Goal: Task Accomplishment & Management: Manage account settings

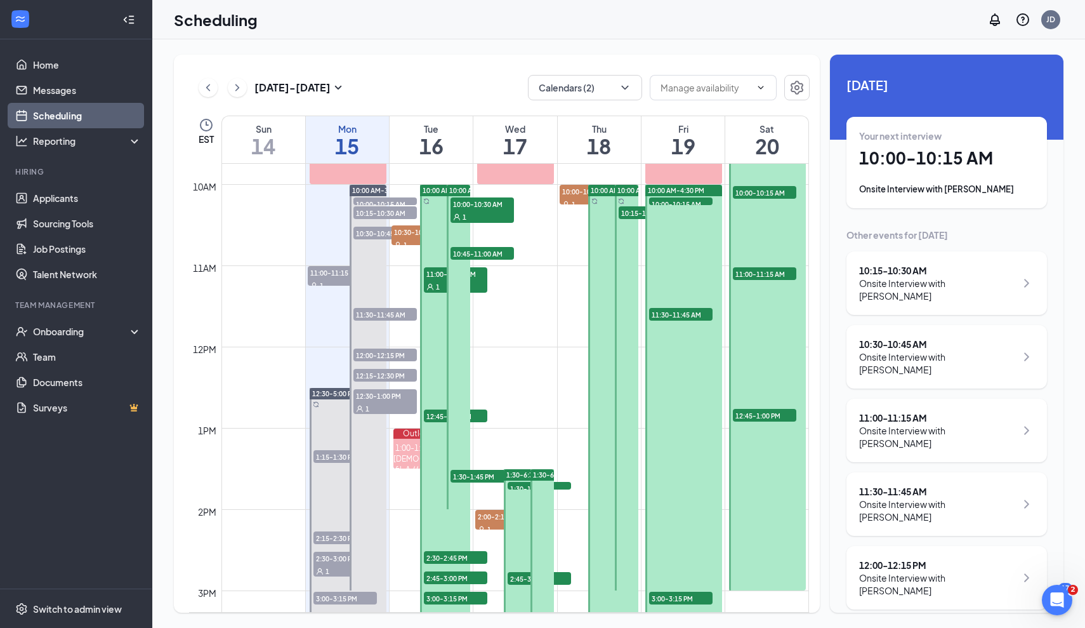
scroll to position [781, 0]
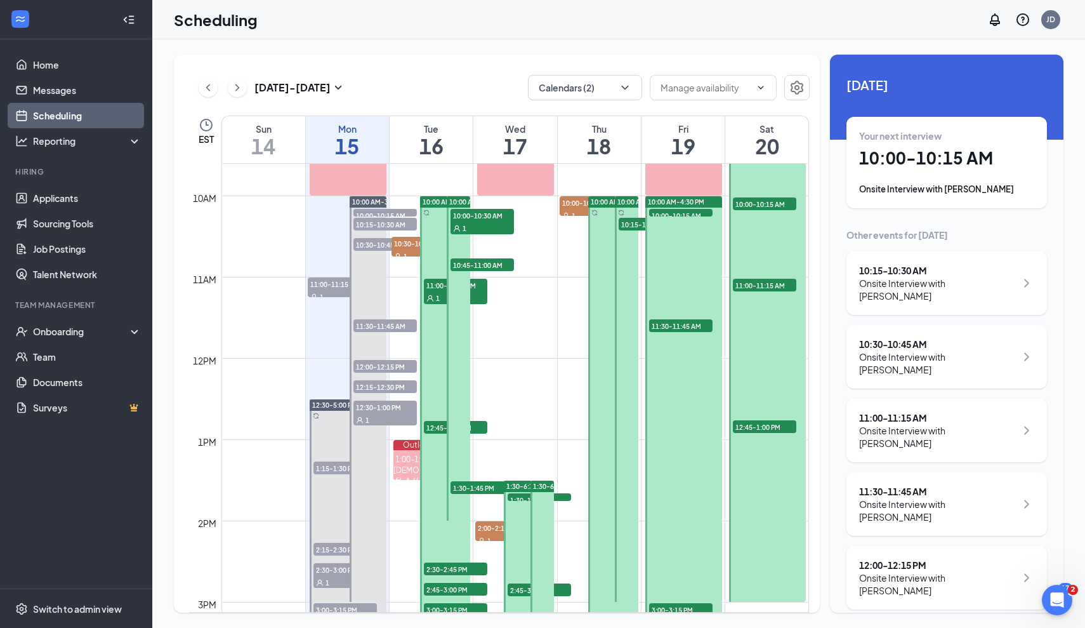
click at [475, 226] on div "1" at bounding box center [482, 227] width 63 height 13
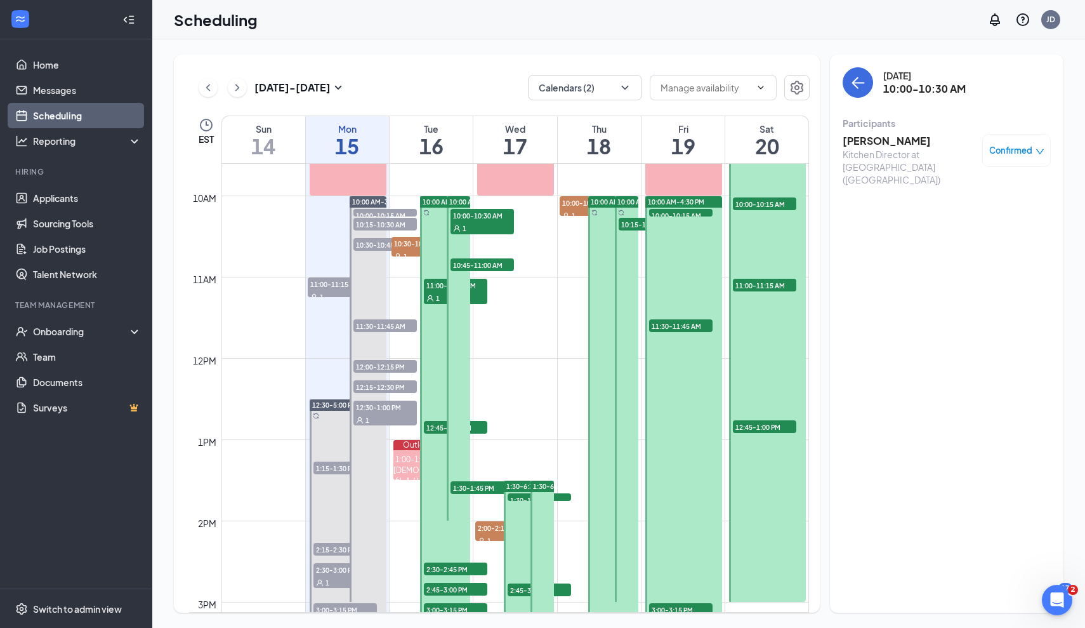
click at [440, 199] on span "10:00 AM-4:30 PM" at bounding box center [451, 201] width 56 height 9
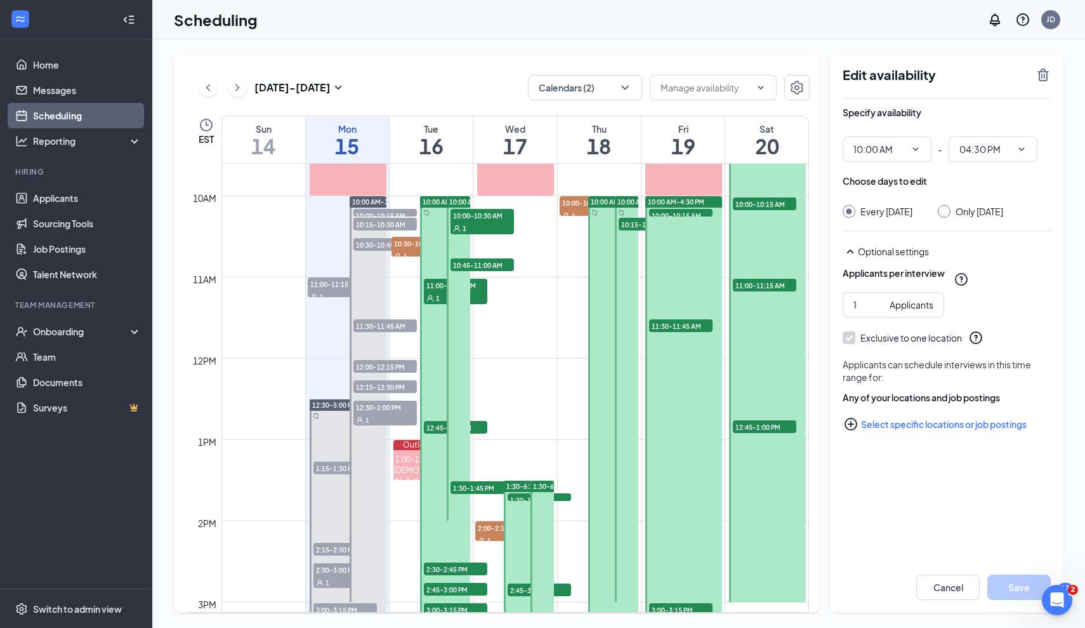
click at [439, 201] on span "10:00 AM-4:30 PM" at bounding box center [451, 201] width 56 height 9
click at [468, 213] on span "10:00-10:30 AM" at bounding box center [482, 215] width 63 height 13
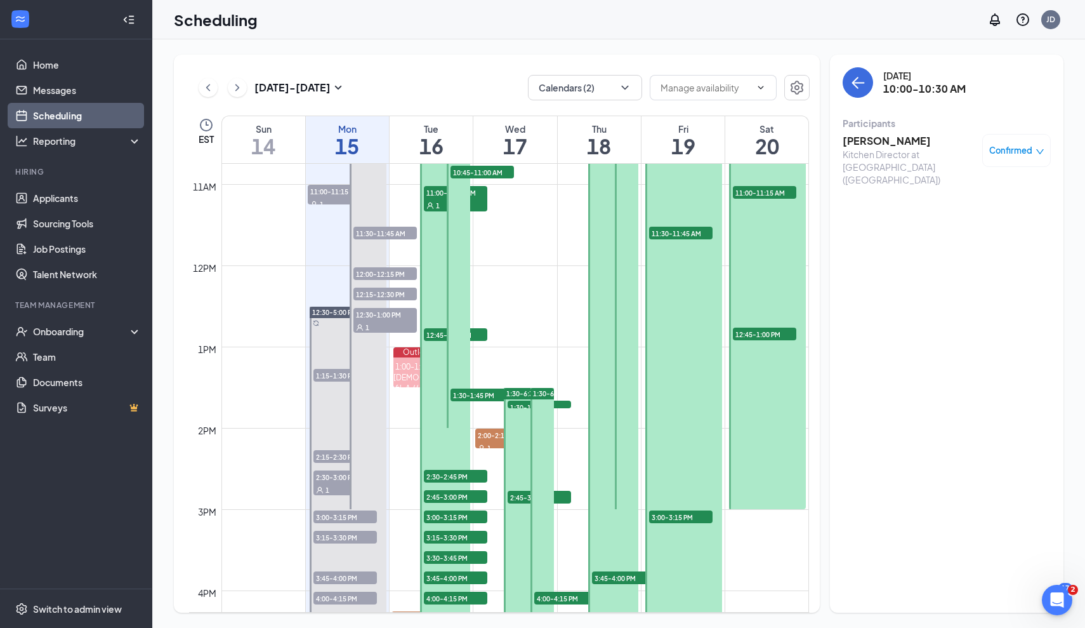
scroll to position [875, 0]
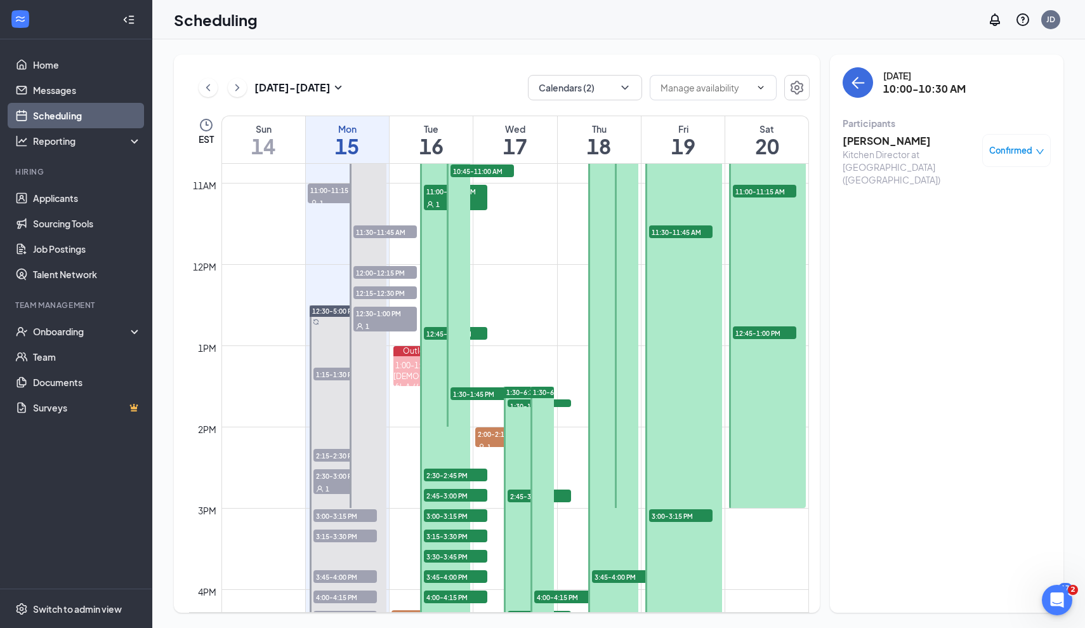
click at [447, 470] on span "2:30-2:45 PM" at bounding box center [455, 474] width 63 height 13
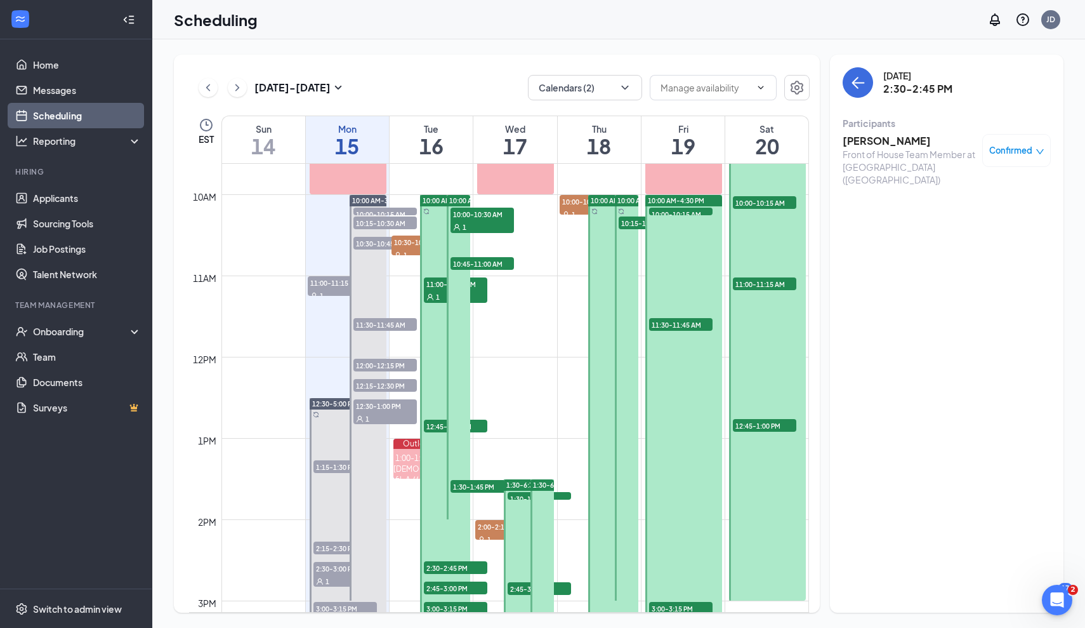
scroll to position [781, 0]
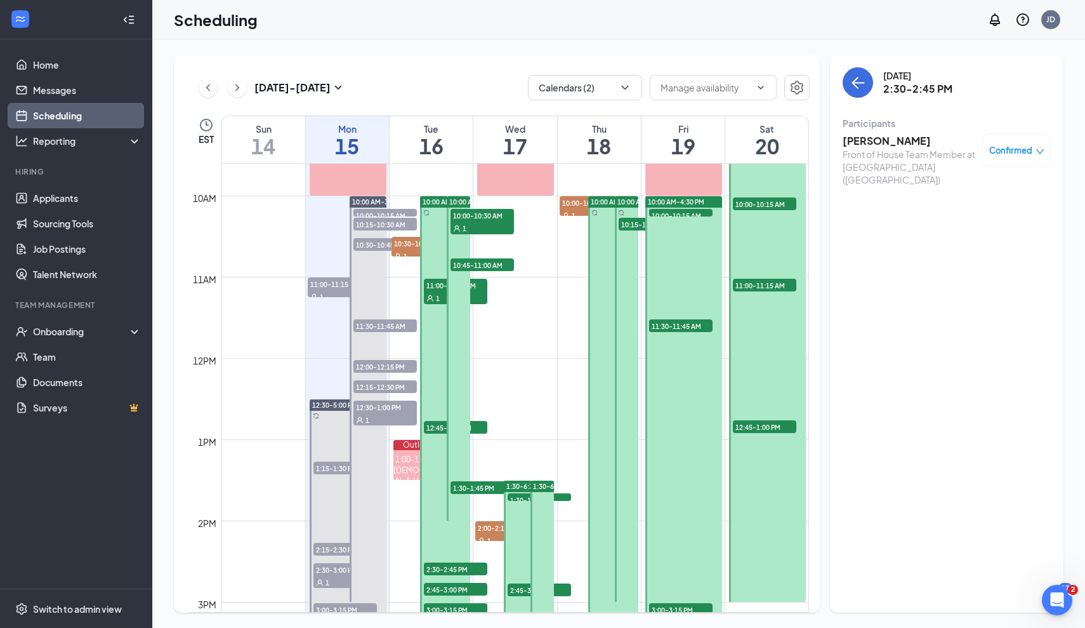
click at [470, 255] on div at bounding box center [458, 358] width 23 height 324
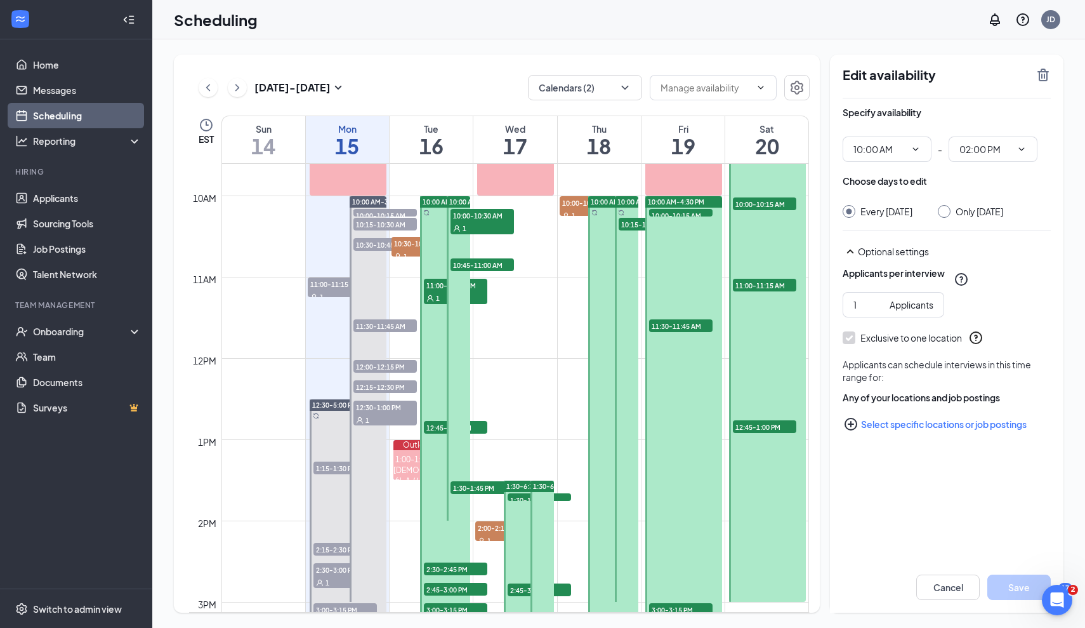
click at [473, 232] on div "1" at bounding box center [482, 227] width 63 height 13
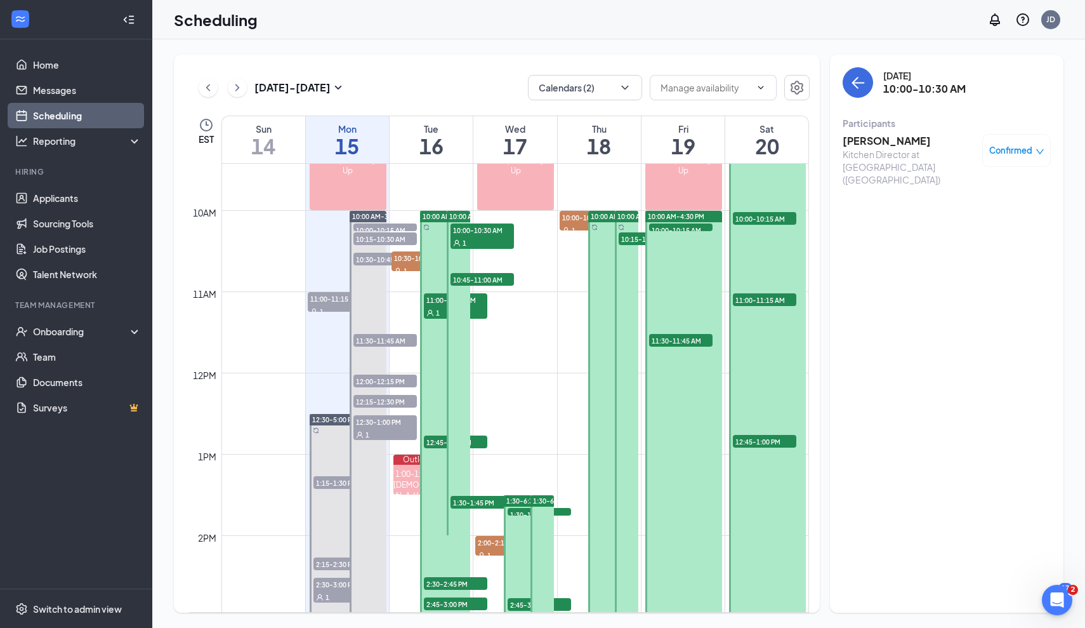
scroll to position [761, 0]
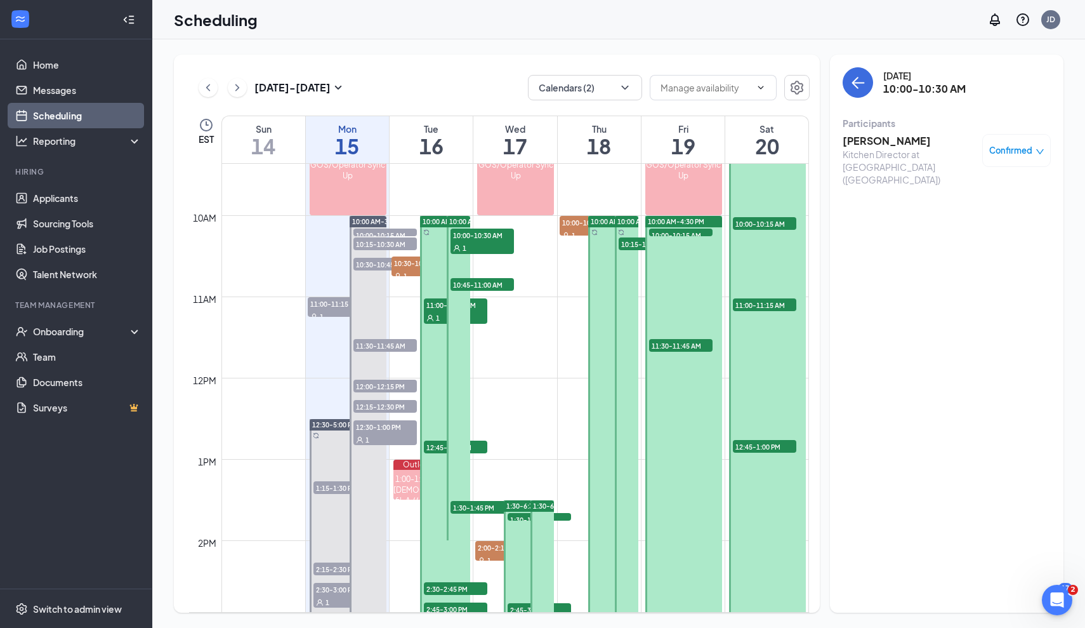
click at [505, 244] on div "1" at bounding box center [482, 247] width 63 height 13
click at [437, 317] on span "1" at bounding box center [438, 318] width 4 height 9
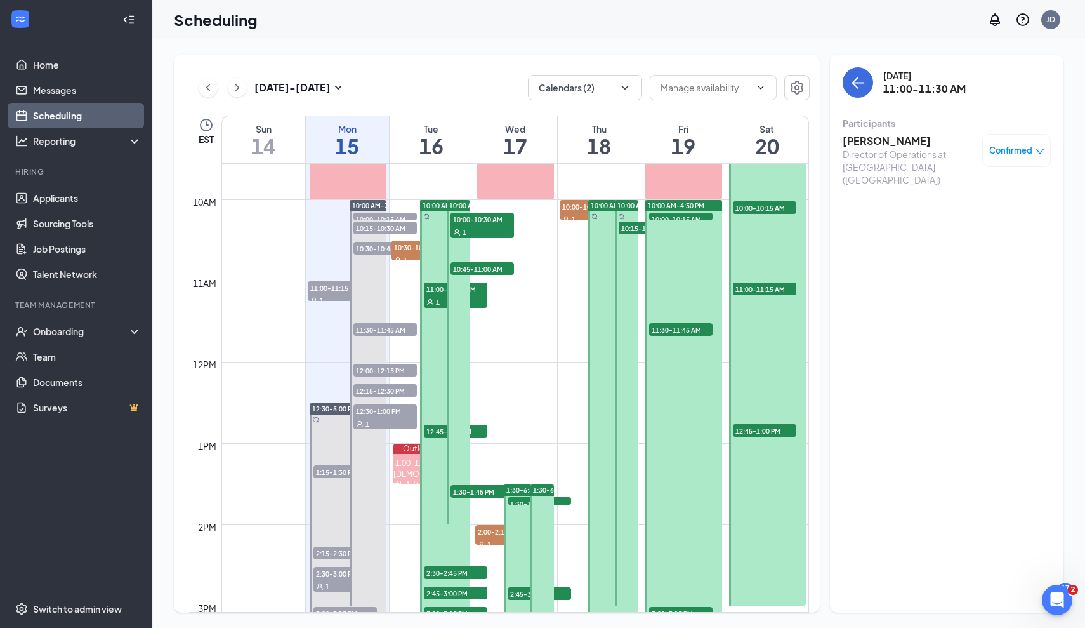
scroll to position [752, 0]
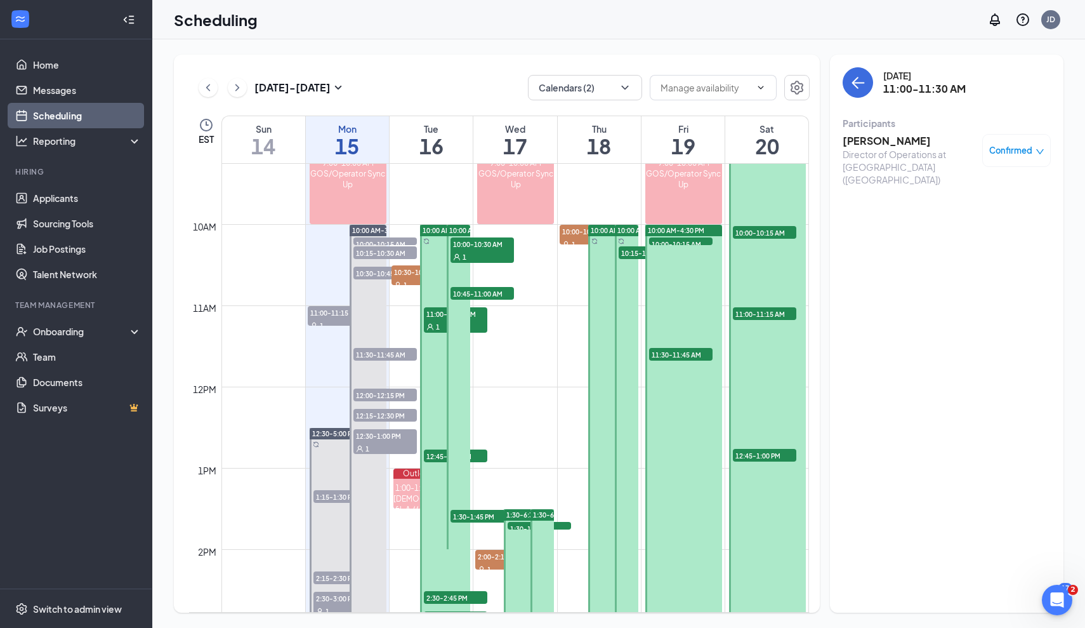
click at [437, 326] on span "1" at bounding box center [438, 326] width 4 height 9
click at [444, 374] on div at bounding box center [445, 488] width 50 height 527
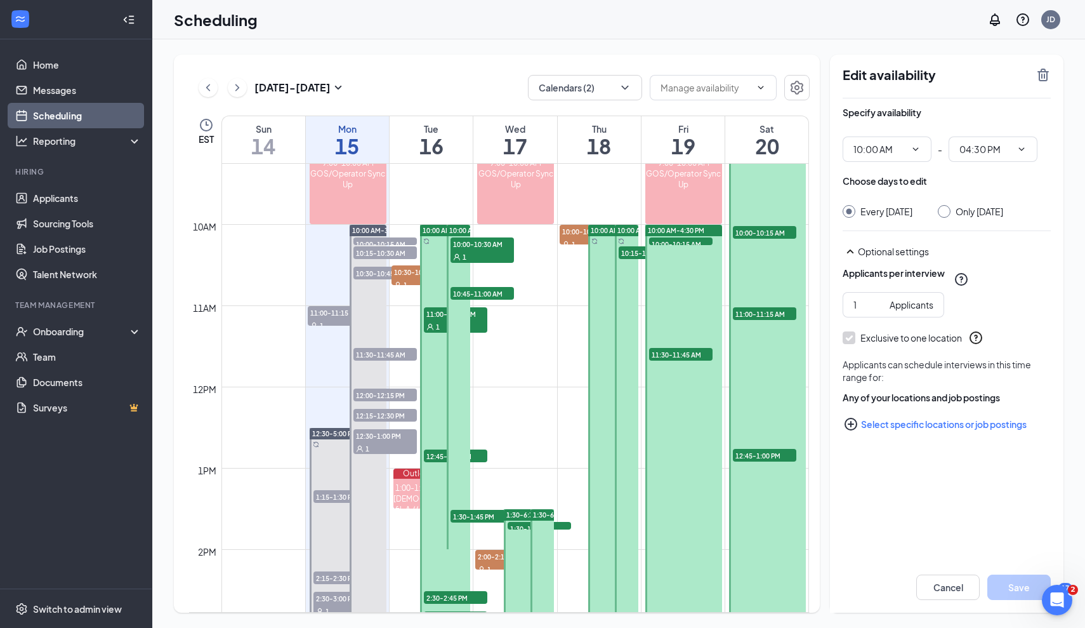
click at [442, 324] on div "1" at bounding box center [455, 326] width 63 height 13
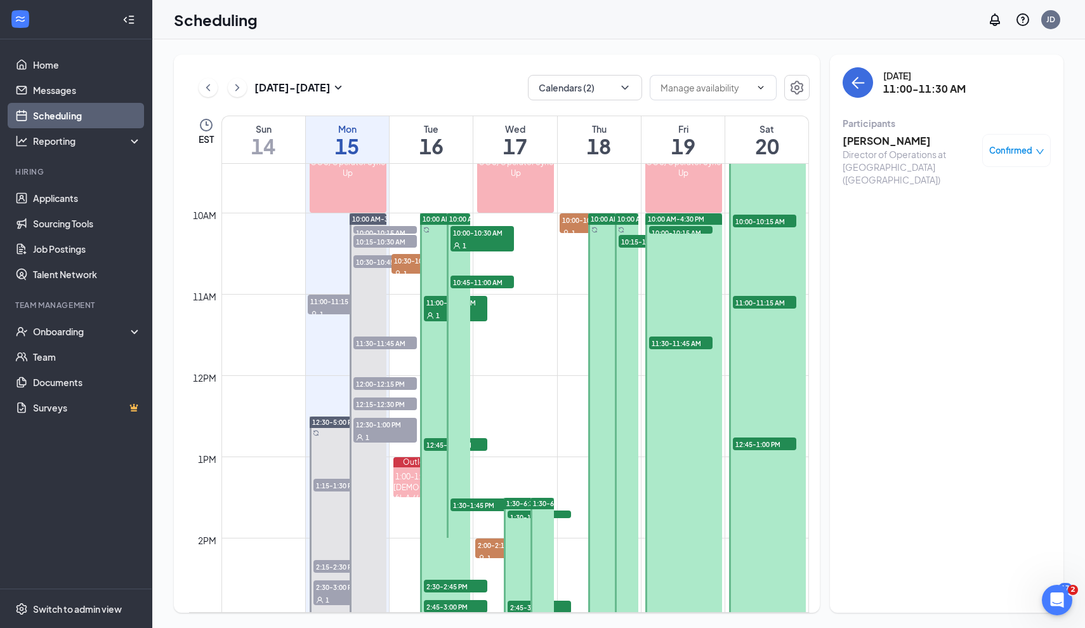
scroll to position [766, 0]
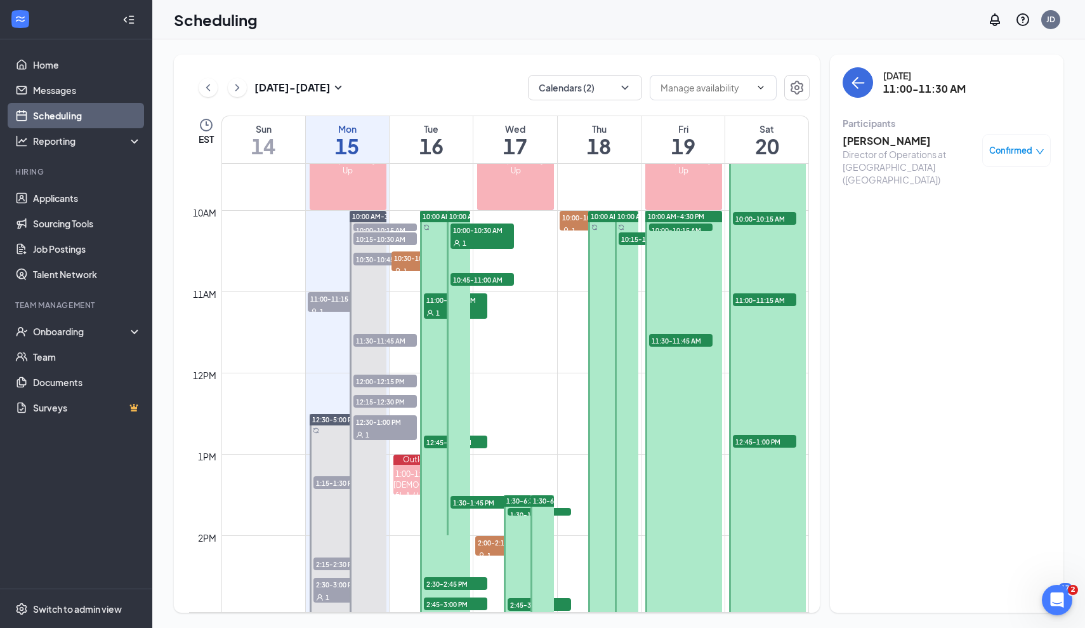
click at [525, 228] on td at bounding box center [515, 220] width 588 height 20
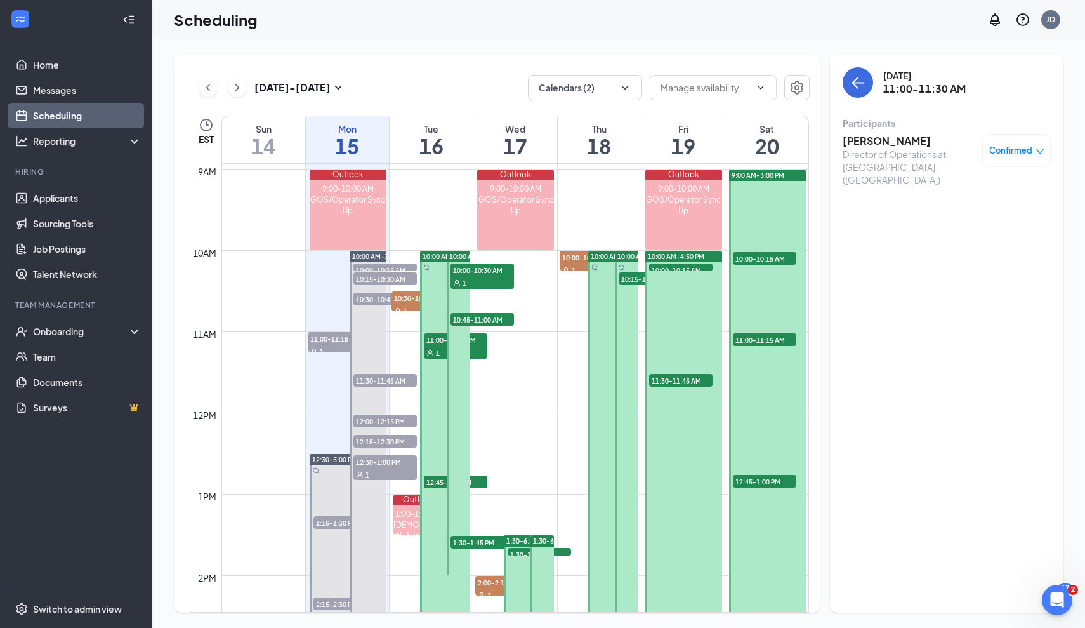
click at [541, 255] on td at bounding box center [515, 260] width 588 height 20
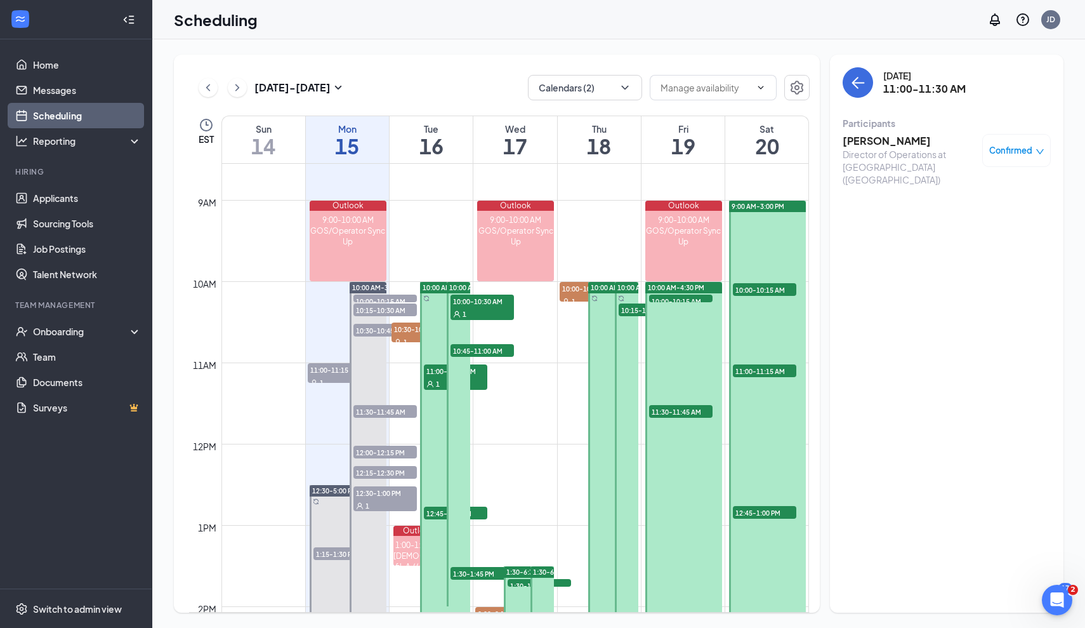
scroll to position [697, 0]
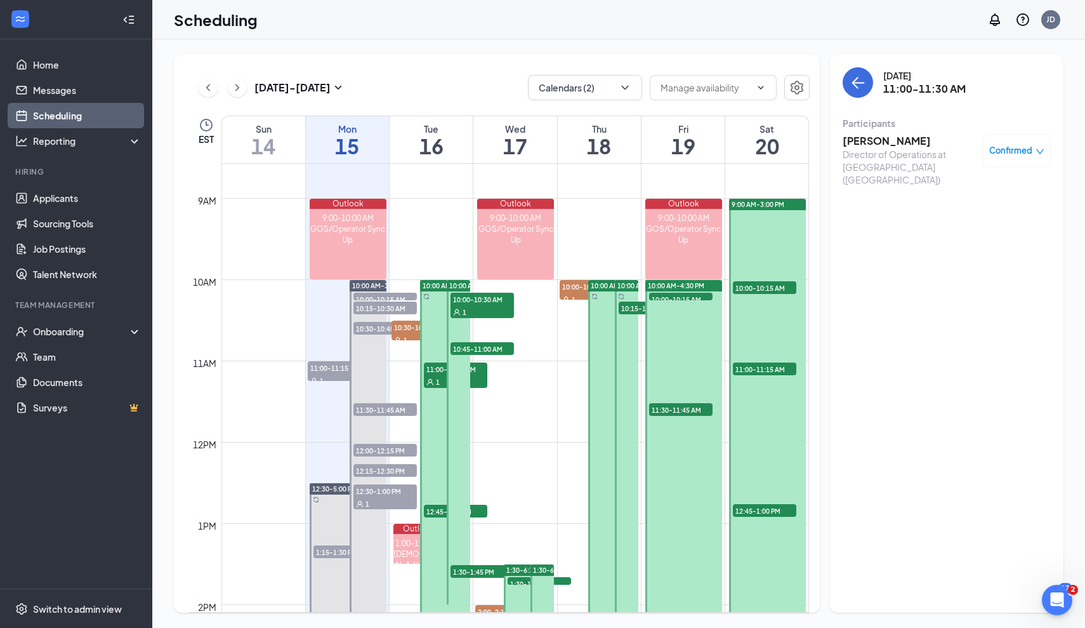
click at [537, 367] on td at bounding box center [515, 370] width 588 height 20
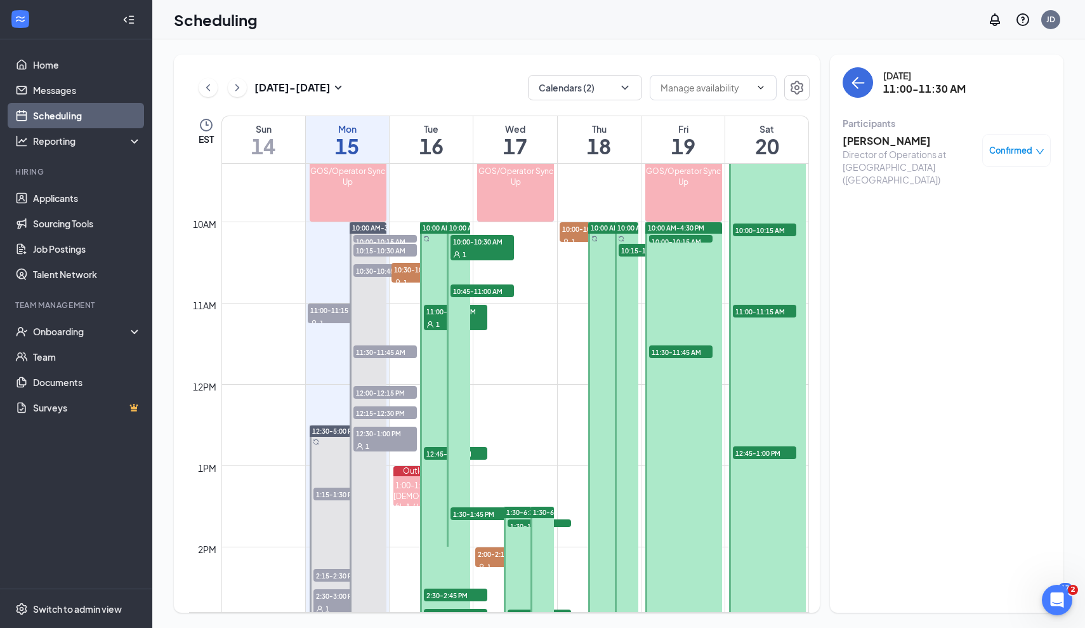
scroll to position [755, 0]
click at [535, 325] on td at bounding box center [515, 332] width 588 height 20
click at [542, 267] on td at bounding box center [515, 271] width 588 height 20
click at [527, 274] on td at bounding box center [515, 271] width 588 height 20
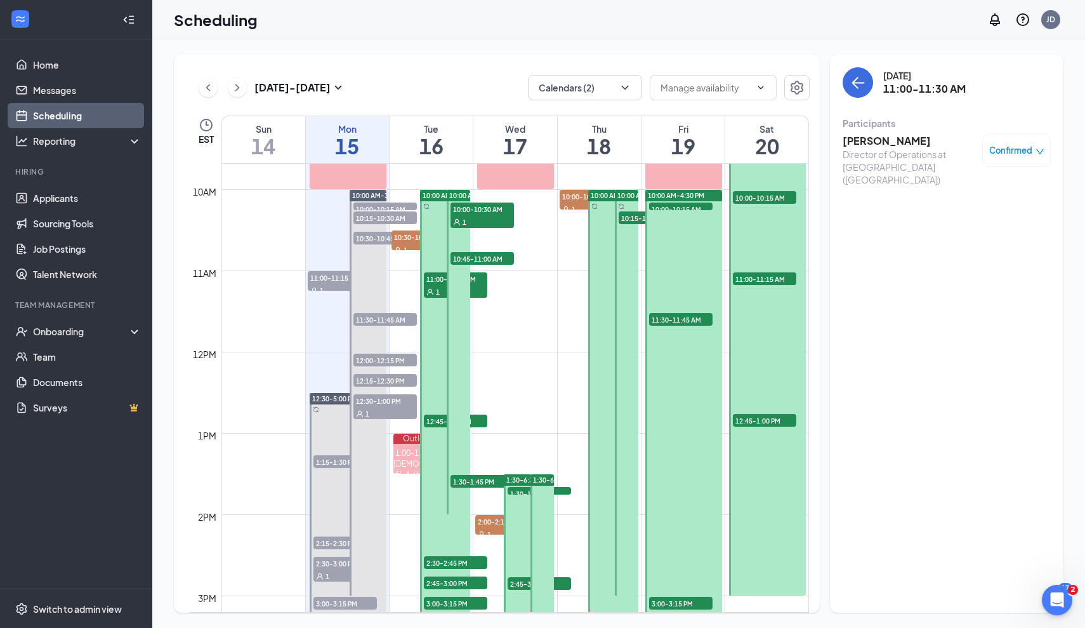
scroll to position [780, 0]
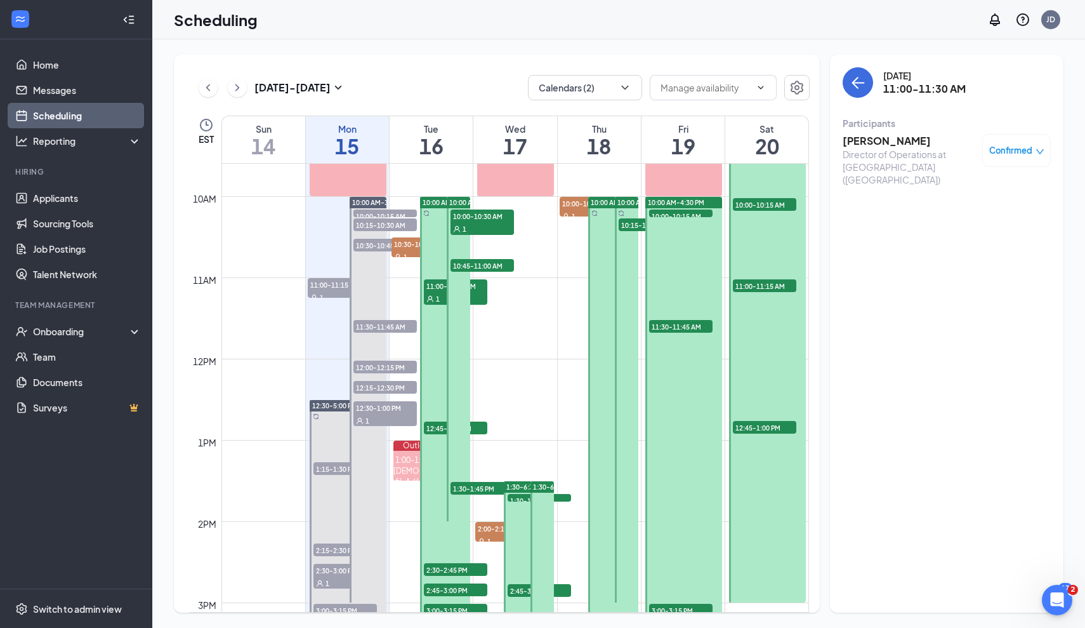
click at [432, 298] on icon "User" at bounding box center [430, 299] width 6 height 6
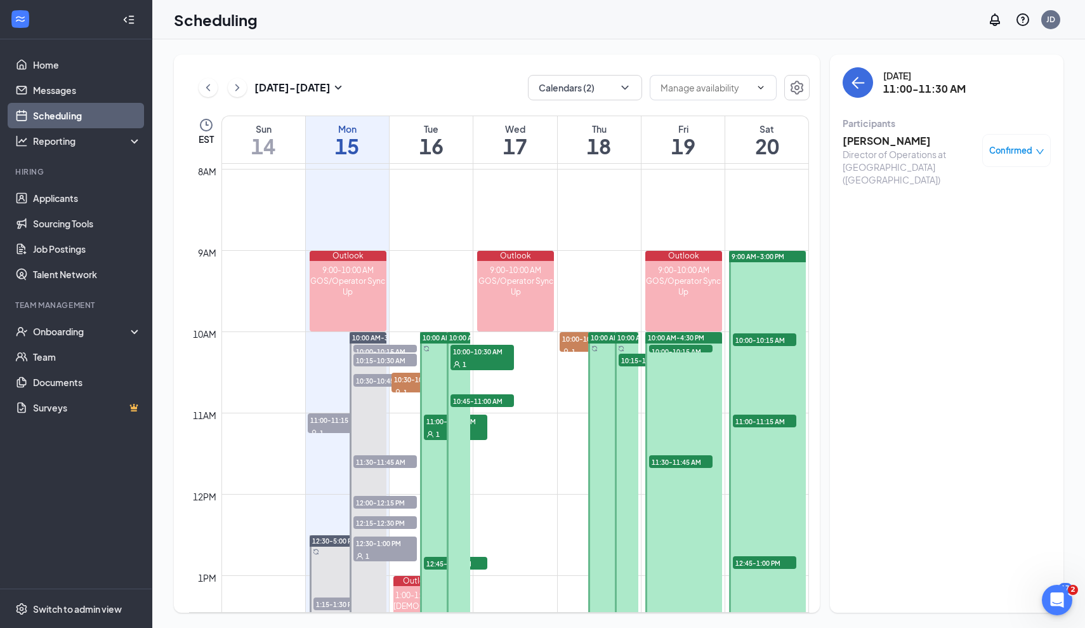
scroll to position [660, 0]
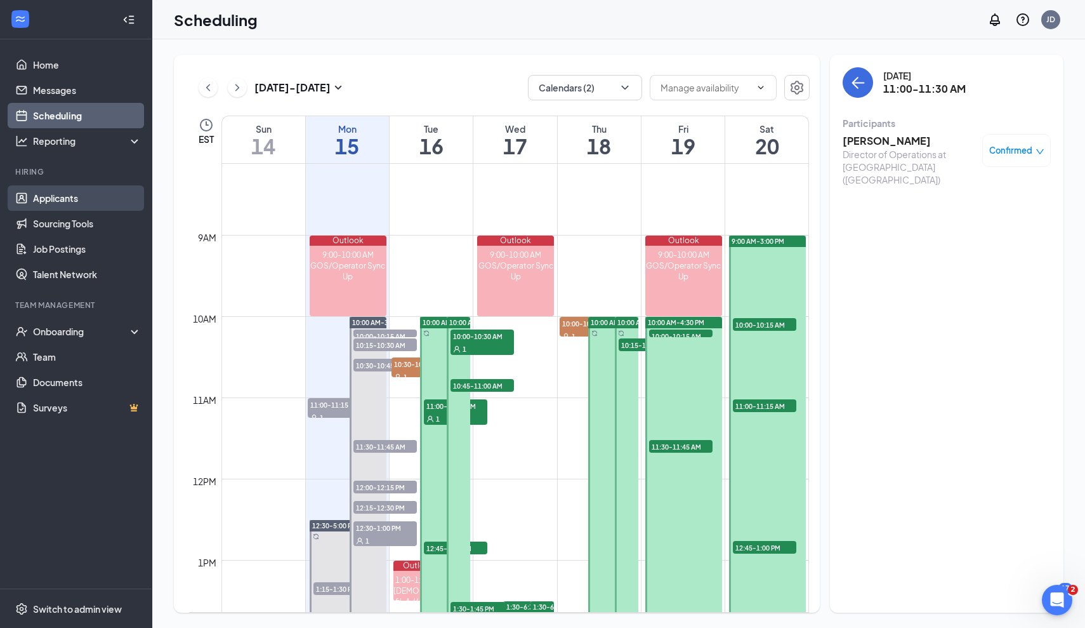
click at [66, 202] on link "Applicants" at bounding box center [87, 197] width 109 height 25
